Goal: Task Accomplishment & Management: Manage account settings

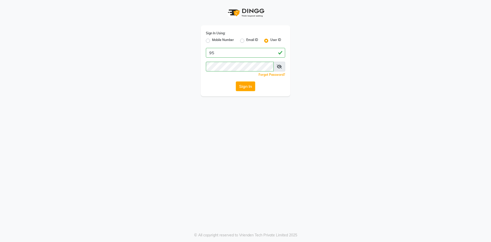
type input "9"
click at [212, 41] on label "Mobile Number" at bounding box center [223, 41] width 22 height 6
click at [212, 41] on input "Mobile Number" at bounding box center [213, 39] width 3 height 3
radio input "true"
radio input "false"
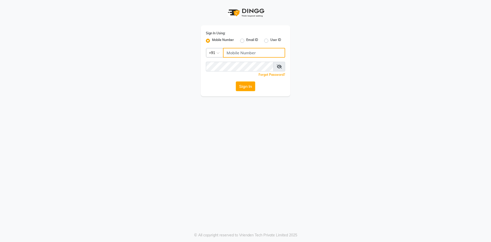
type input "9582280827"
drag, startPoint x: 235, startPoint y: 52, endPoint x: 282, endPoint y: 54, distance: 47.6
click at [248, 52] on input "9582280827" at bounding box center [254, 53] width 62 height 10
drag, startPoint x: 265, startPoint y: 53, endPoint x: 208, endPoint y: 56, distance: 57.1
click at [208, 56] on div "Country Code × [PHONE_NUMBER]" at bounding box center [245, 53] width 79 height 10
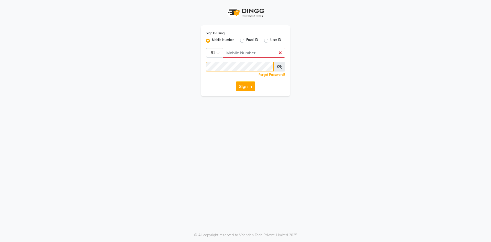
click at [187, 61] on div "Sign In Using: Mobile Number Email ID User ID Country Code × +91 Remember me Fo…" at bounding box center [246, 48] width 292 height 96
click at [252, 55] on input "Username" at bounding box center [254, 53] width 62 height 10
type input "6377817177"
click at [236, 81] on button "Sign In" at bounding box center [245, 86] width 19 height 10
click at [244, 85] on button "Sign In" at bounding box center [245, 86] width 19 height 10
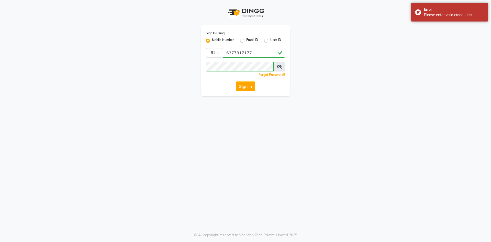
click at [280, 66] on icon at bounding box center [279, 66] width 5 height 4
